Goal: Task Accomplishment & Management: Use online tool/utility

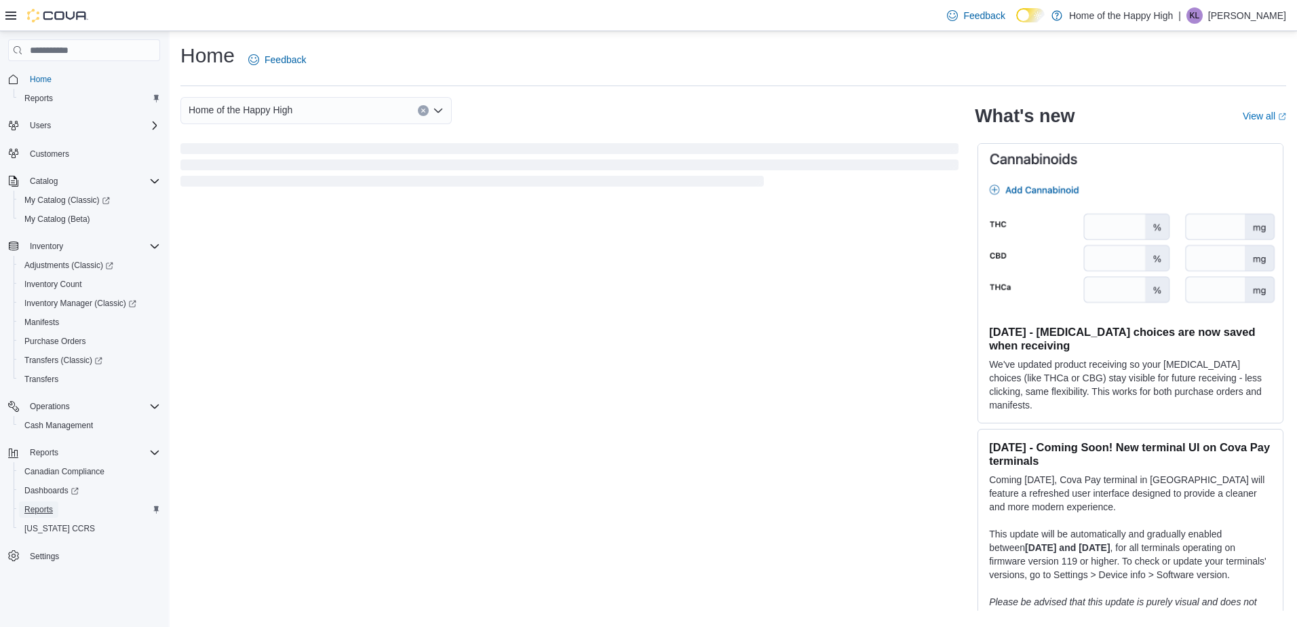
click at [35, 508] on span "Reports" at bounding box center [38, 509] width 28 height 11
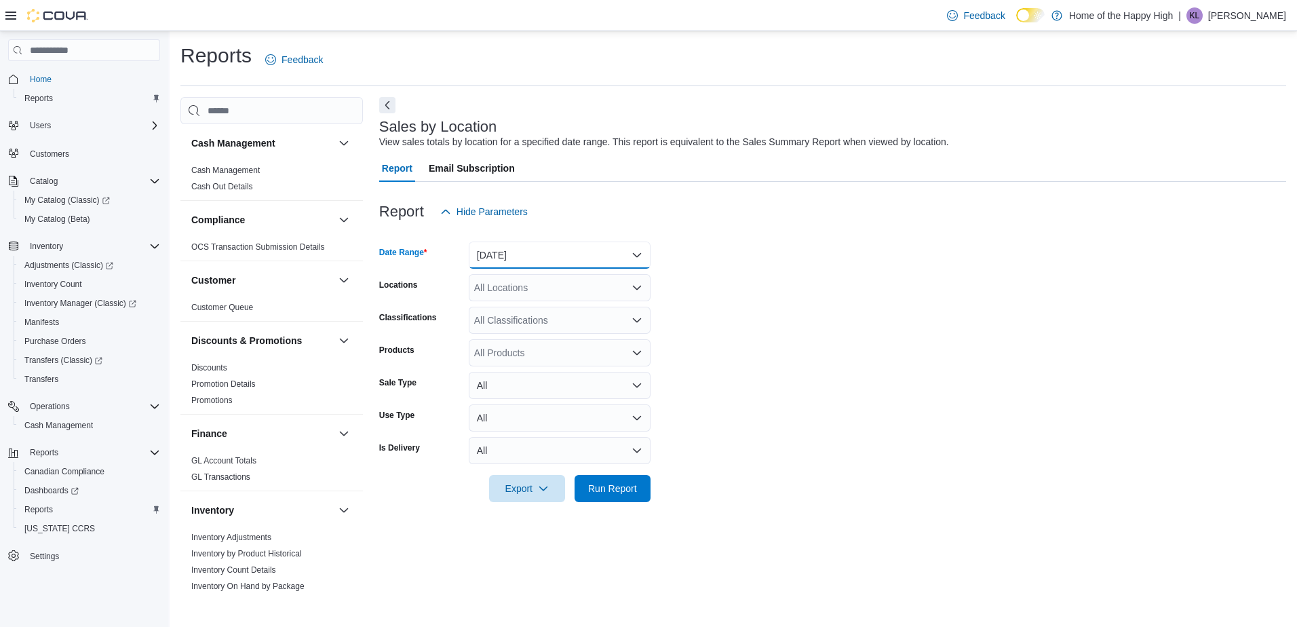
click at [556, 252] on button "[DATE]" at bounding box center [560, 255] width 182 height 27
click at [676, 259] on form "Date Range [DATE] Locations All Locations Classifications All Classifications P…" at bounding box center [832, 363] width 907 height 277
click at [591, 289] on div "All Locations" at bounding box center [560, 287] width 182 height 27
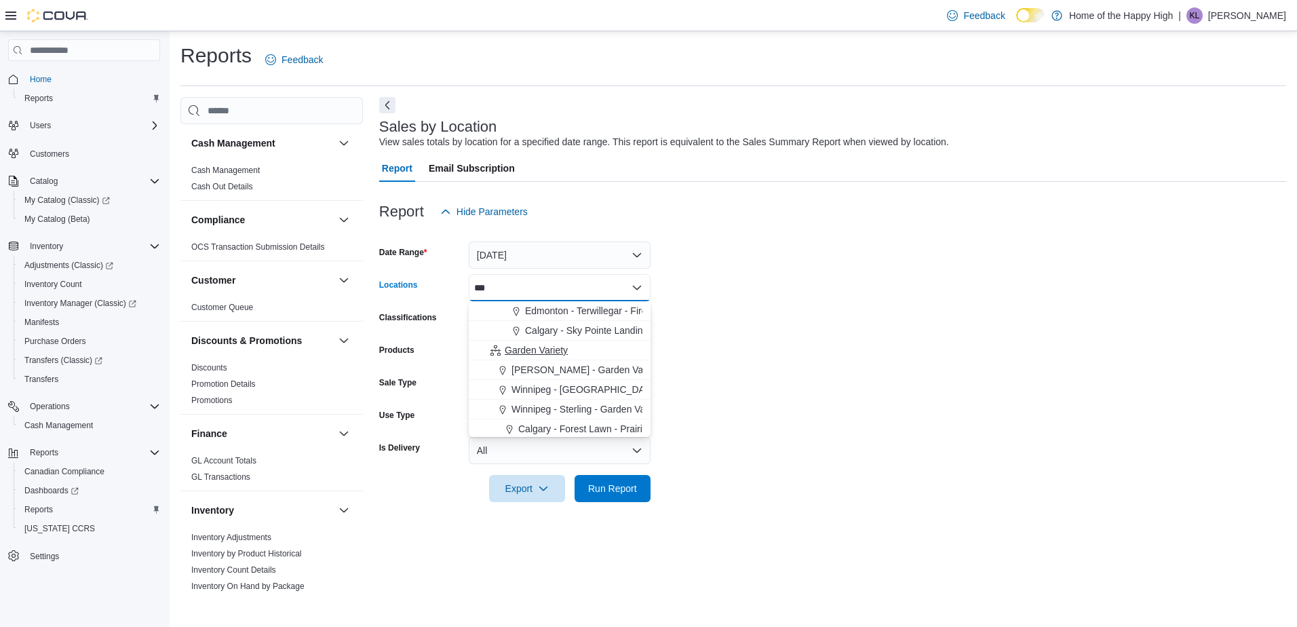
type input "***"
click at [566, 343] on button "Garden Variety" at bounding box center [560, 351] width 182 height 20
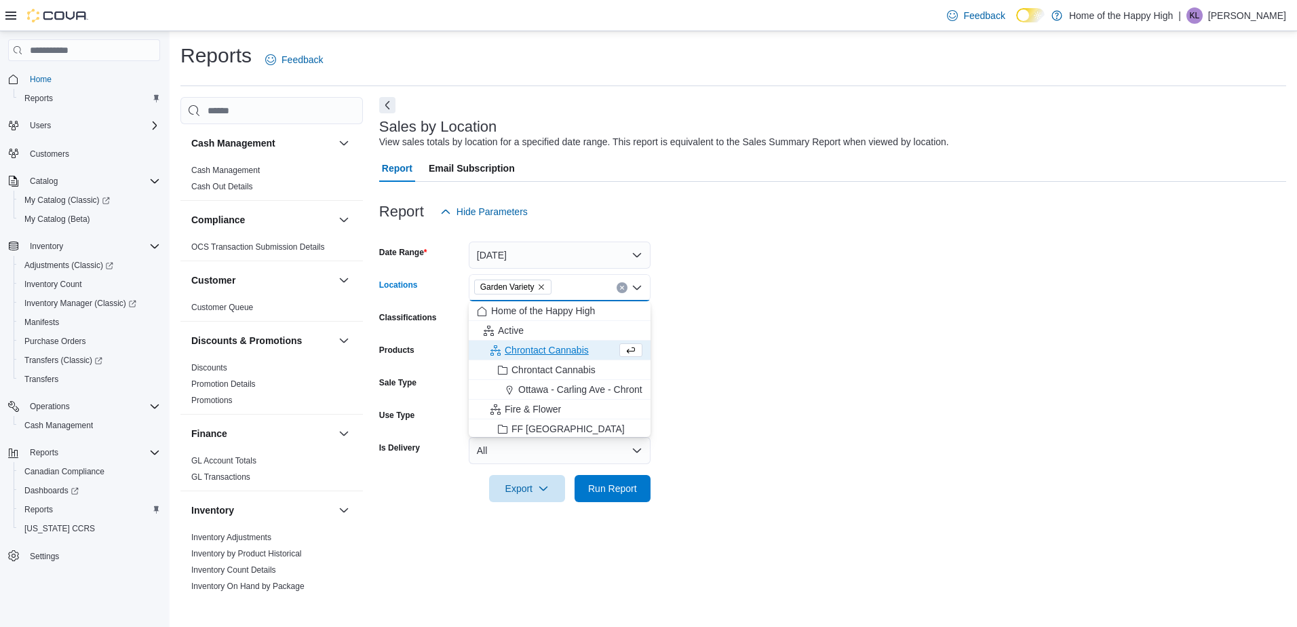
drag, startPoint x: 798, startPoint y: 359, endPoint x: 746, endPoint y: 406, distance: 69.6
click at [797, 359] on form "Date Range Yesterday Locations Garden Variety Combo box. Selected. Garden Varie…" at bounding box center [832, 363] width 907 height 277
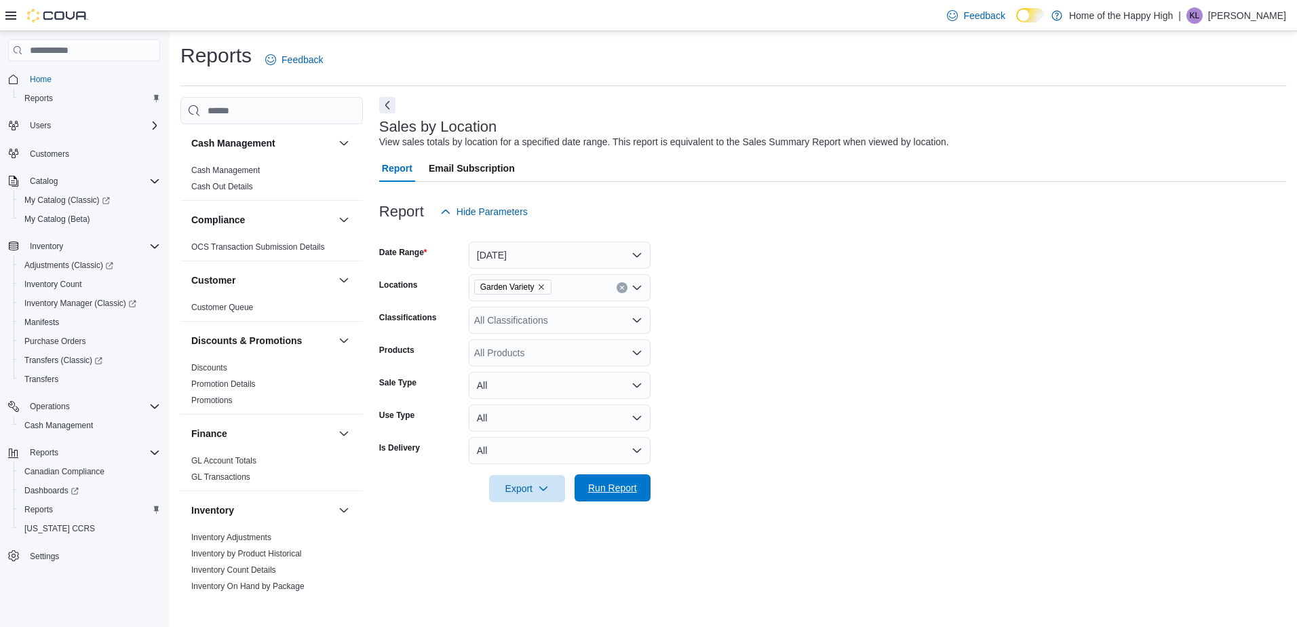
click at [609, 493] on span "Run Report" at bounding box center [612, 488] width 49 height 14
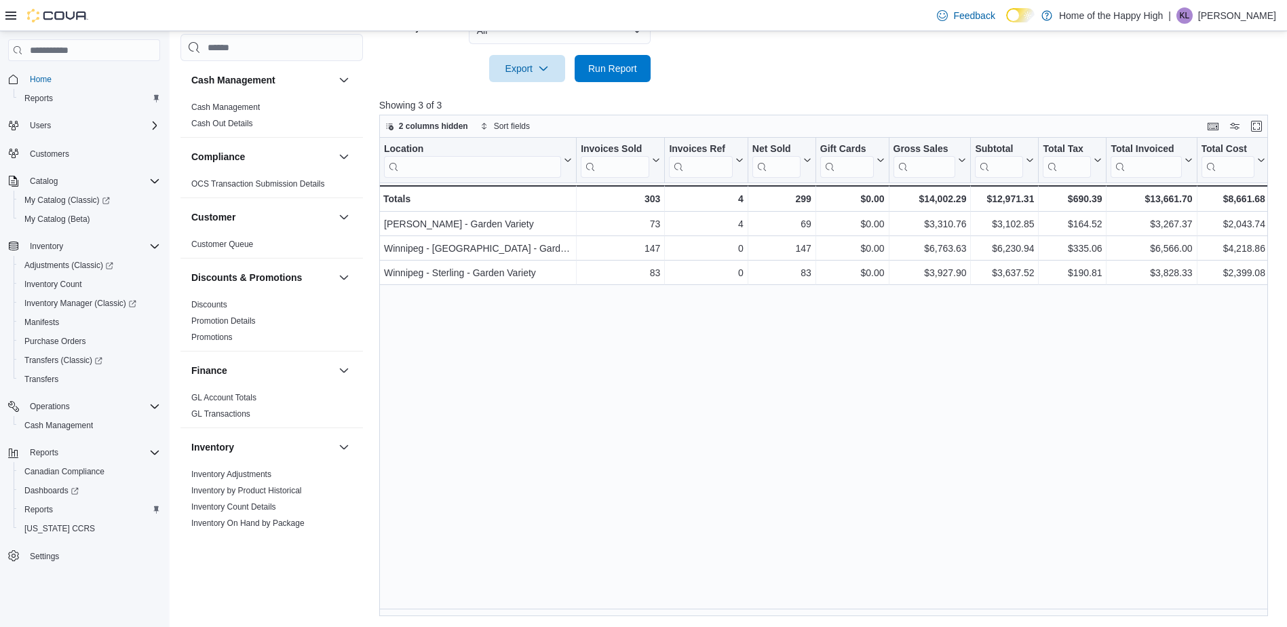
click at [892, 389] on div "Location Click to view column header actions Invoices Sold Click to view column…" at bounding box center [828, 377] width 898 height 478
